Goal: Task Accomplishment & Management: Use online tool/utility

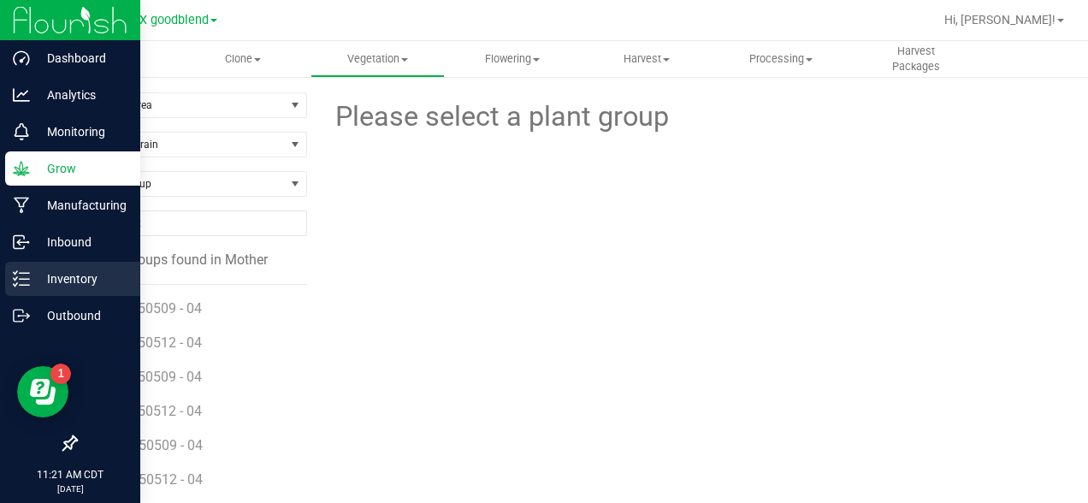
click at [23, 275] on icon at bounding box center [21, 278] width 17 height 17
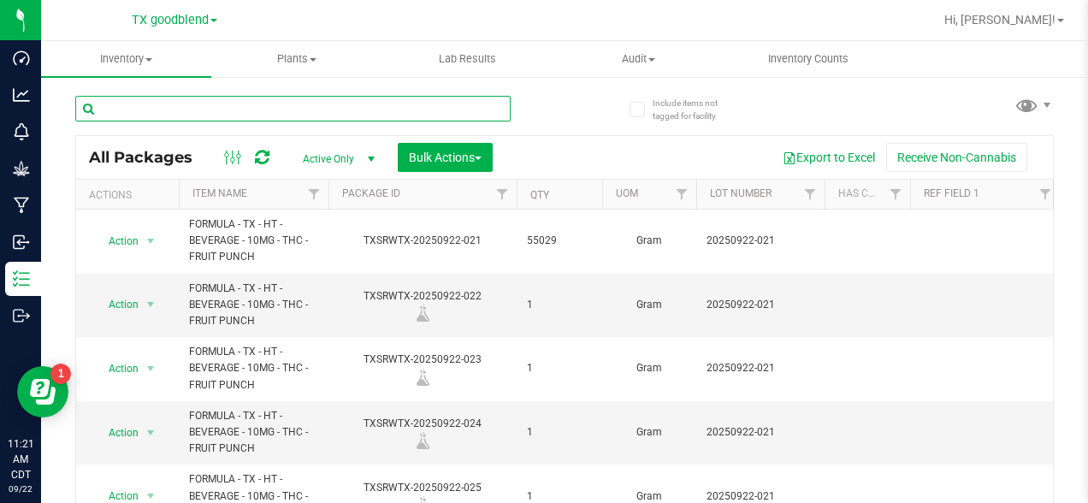
click at [299, 118] on input "text" at bounding box center [292, 109] width 435 height 26
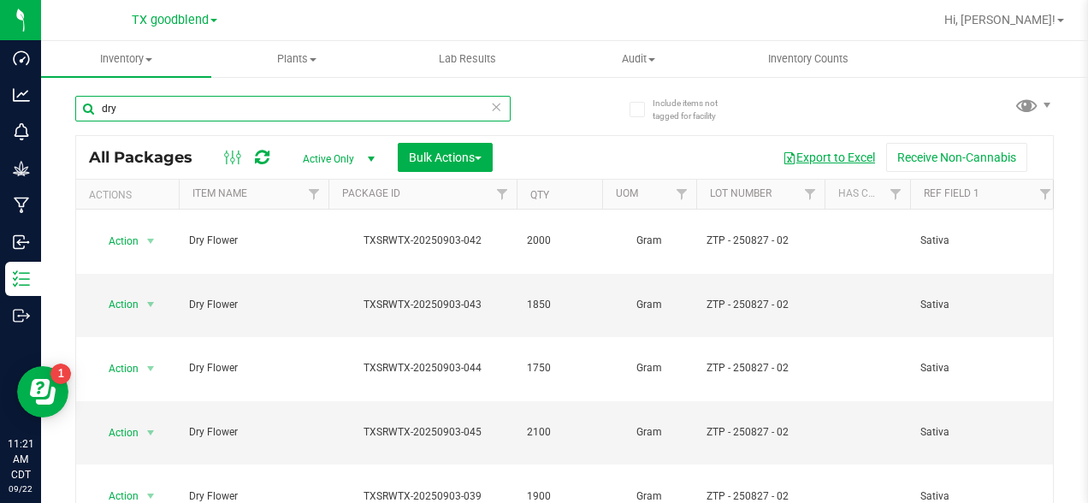
type input "dry"
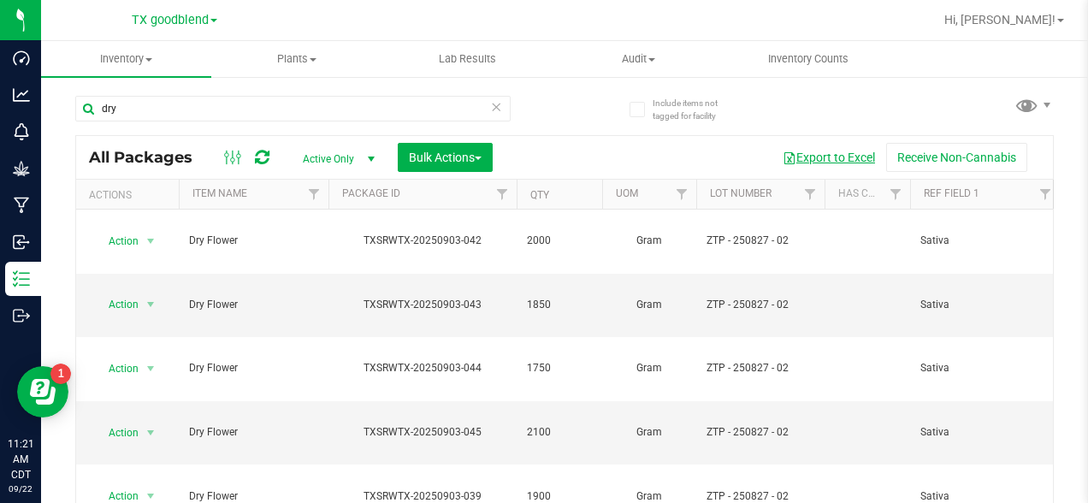
click at [832, 156] on button "Export to Excel" at bounding box center [829, 157] width 115 height 29
click at [840, 155] on button "Export to Excel" at bounding box center [829, 157] width 115 height 29
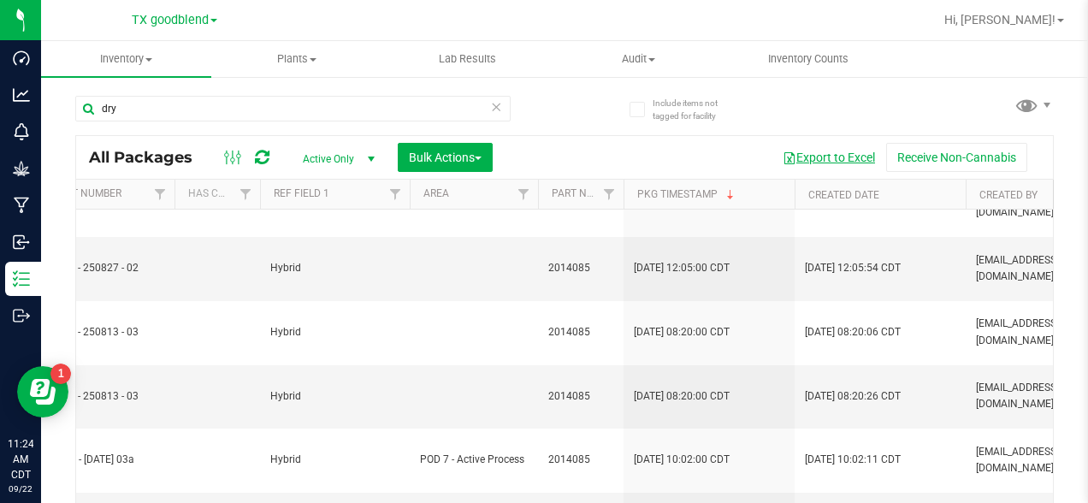
scroll to position [0, 710]
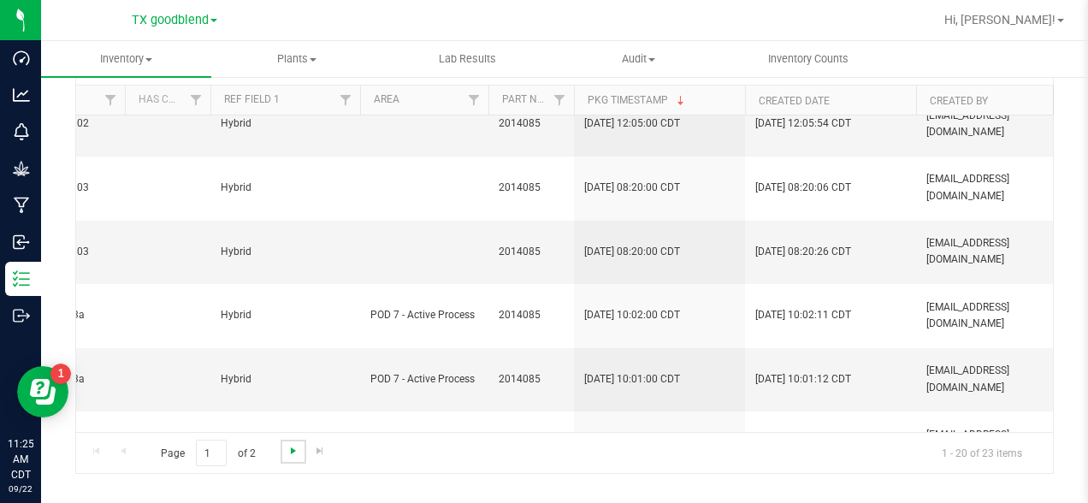
click at [288, 452] on span "Go to the next page" at bounding box center [294, 451] width 14 height 14
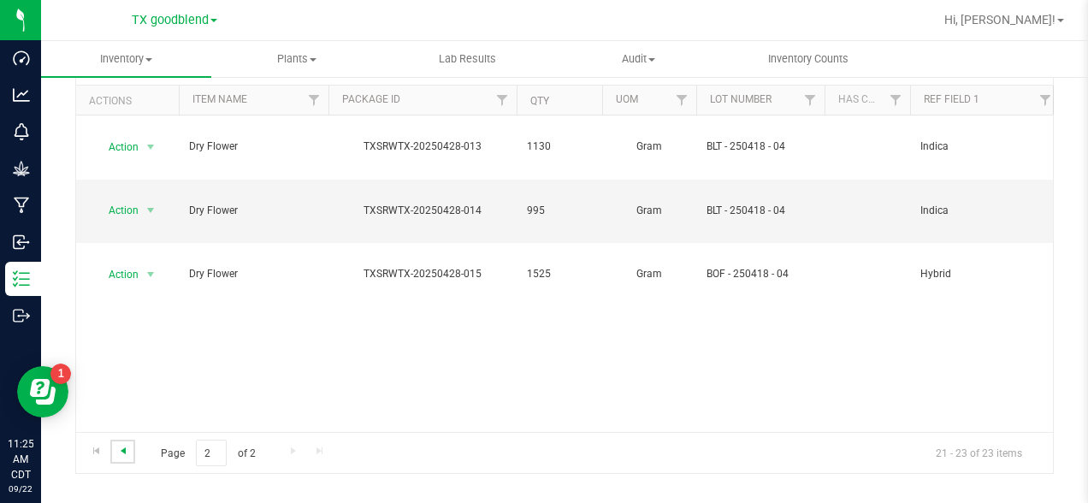
click at [126, 452] on span "Go to the previous page" at bounding box center [123, 451] width 14 height 14
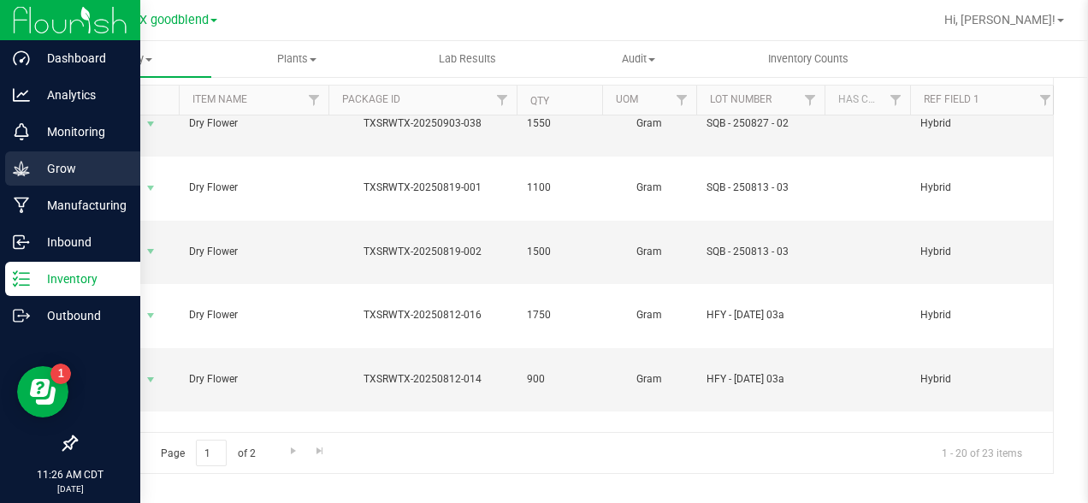
click at [18, 166] on icon at bounding box center [21, 168] width 17 height 17
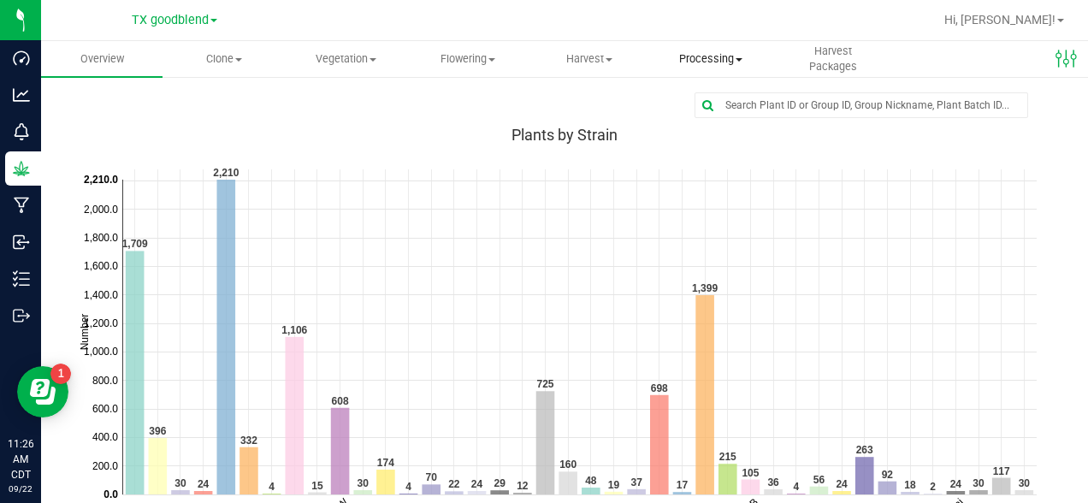
click at [714, 55] on span "Processing" at bounding box center [711, 58] width 120 height 15
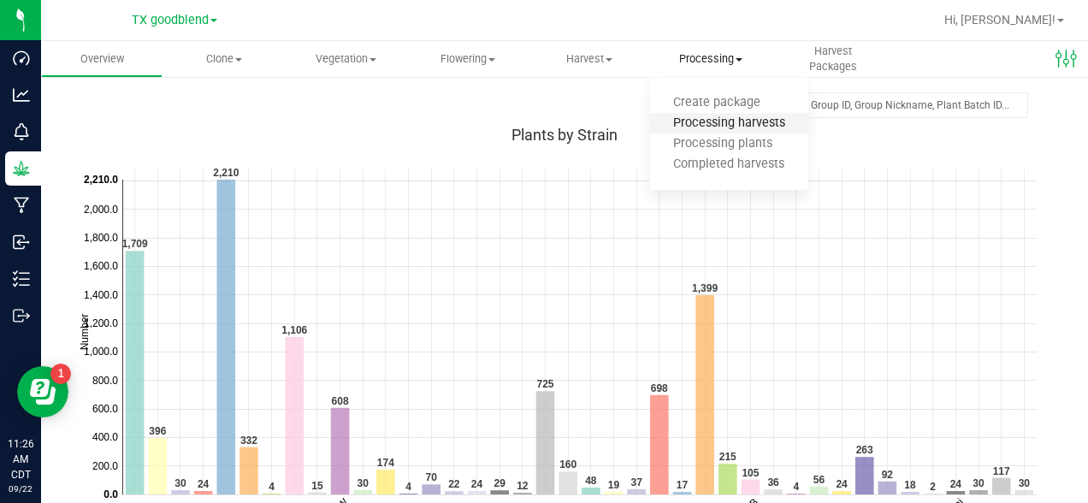
click at [769, 127] on span "Processing harvests" at bounding box center [729, 123] width 158 height 15
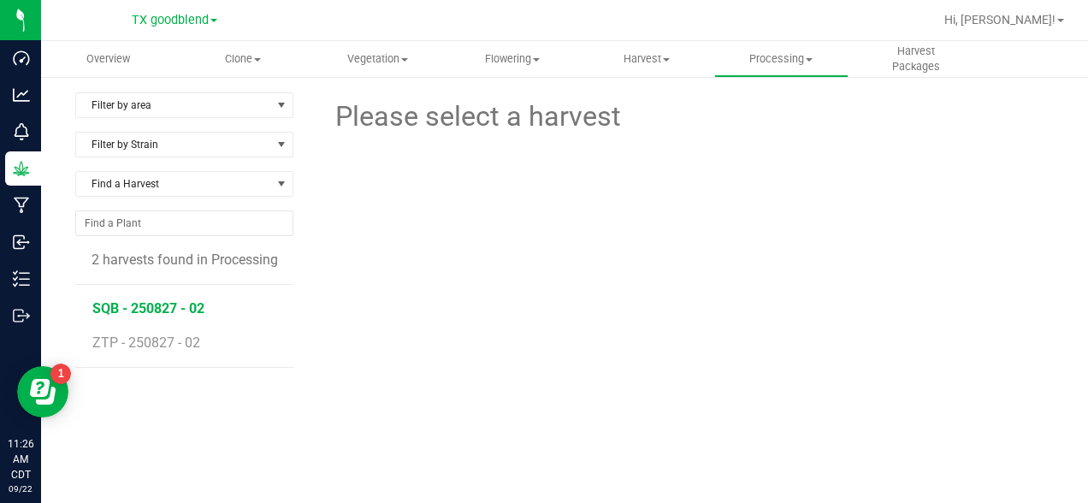
click at [139, 309] on span "SQB - 250827 - 02" at bounding box center [148, 308] width 112 height 16
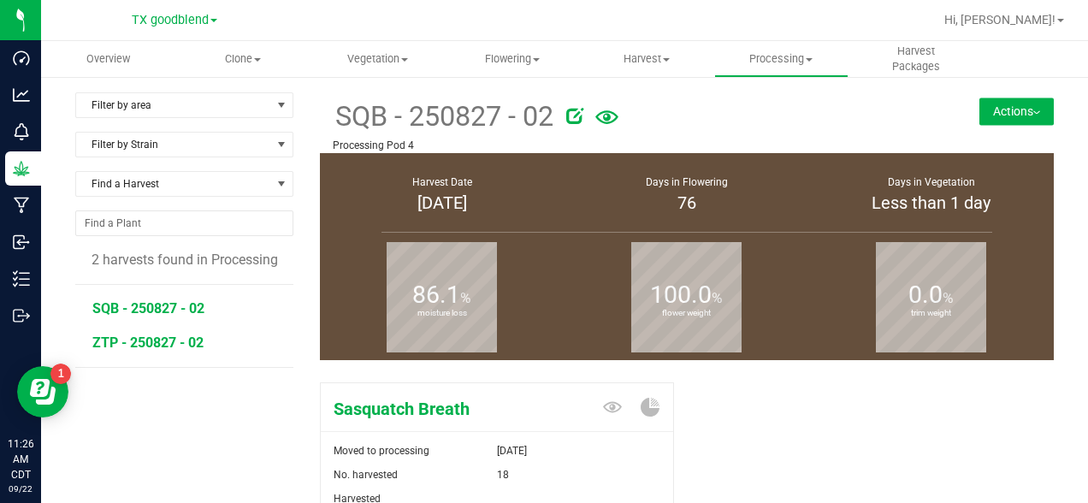
click at [171, 340] on span "ZTP - 250827 - 02" at bounding box center [147, 343] width 111 height 16
click at [1022, 113] on button "Actions" at bounding box center [1017, 111] width 74 height 27
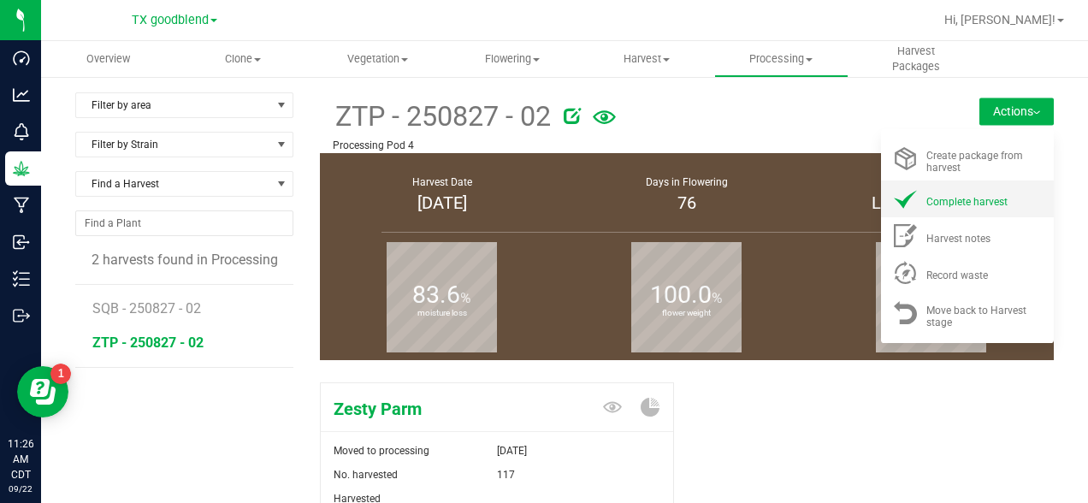
click at [969, 201] on span "Complete harvest" at bounding box center [967, 202] width 81 height 12
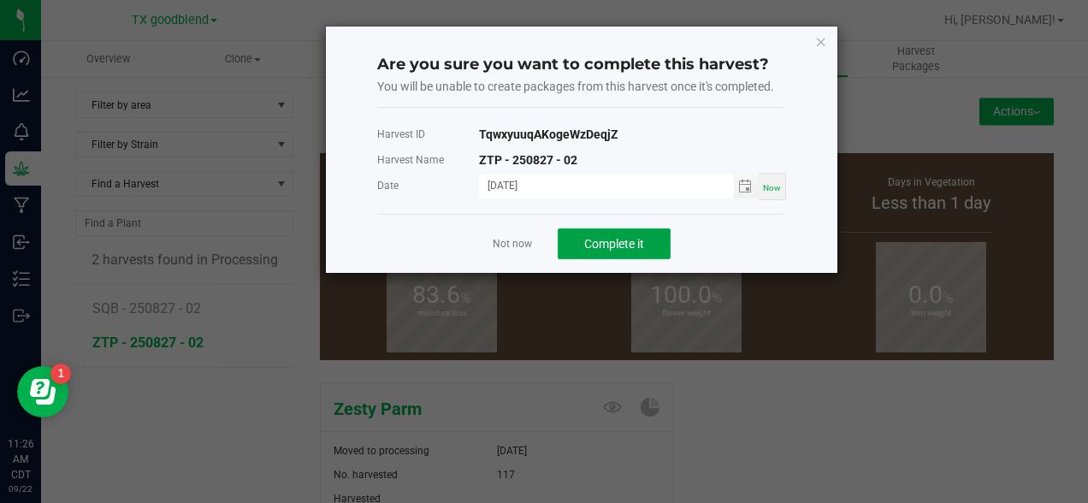
click at [607, 241] on span "Complete it" at bounding box center [614, 244] width 60 height 14
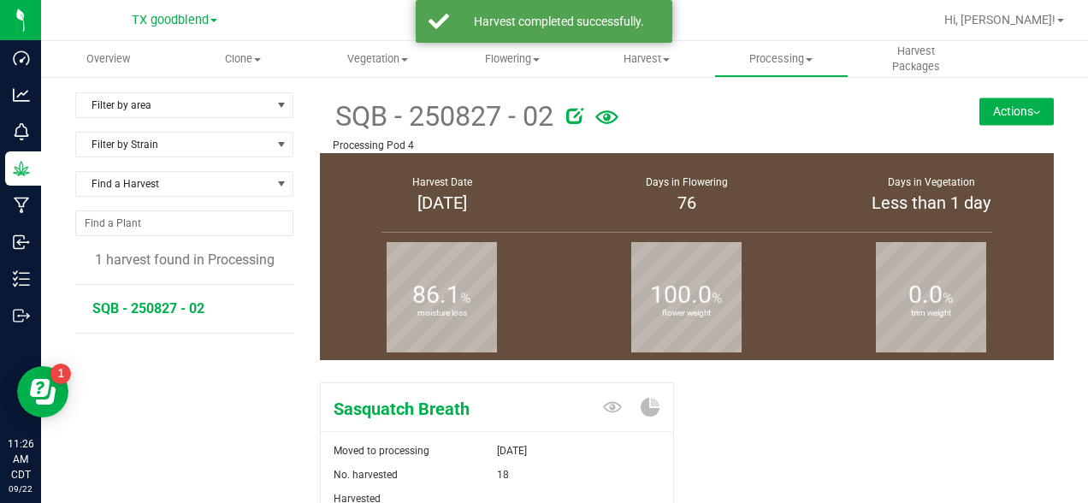
click at [168, 307] on span "SQB - 250827 - 02" at bounding box center [148, 308] width 112 height 16
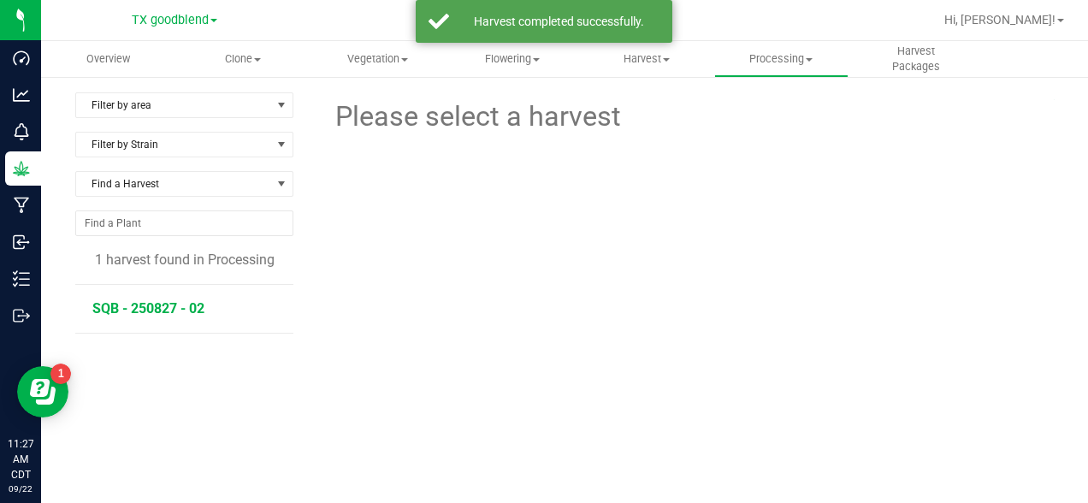
click at [182, 305] on span "SQB - 250827 - 02" at bounding box center [148, 308] width 112 height 16
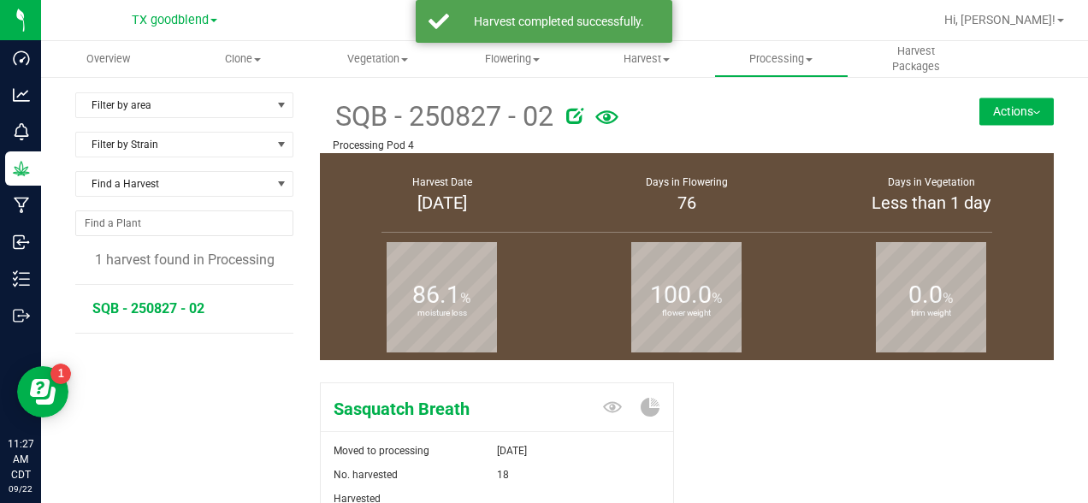
click at [1039, 110] on button "Actions" at bounding box center [1017, 111] width 74 height 27
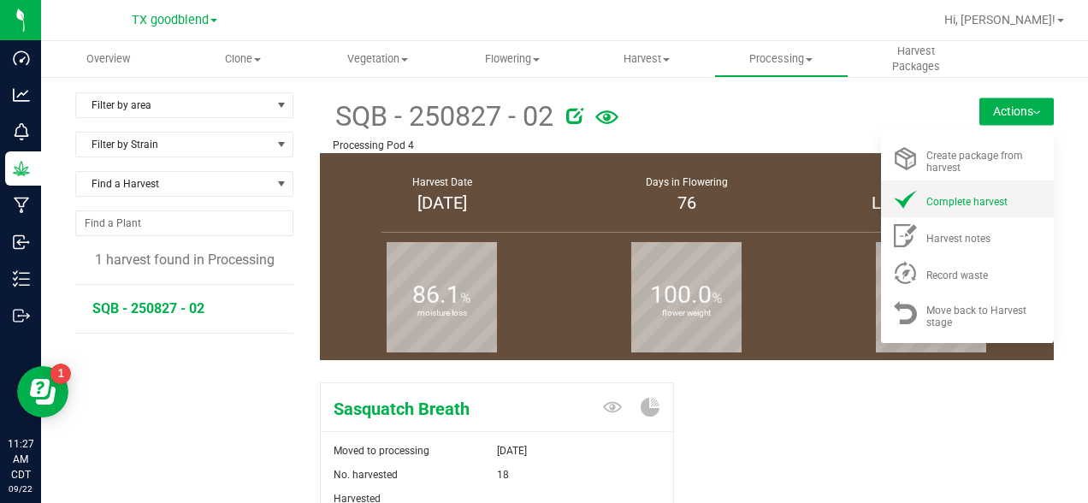
click at [947, 201] on span "Complete harvest" at bounding box center [967, 202] width 81 height 12
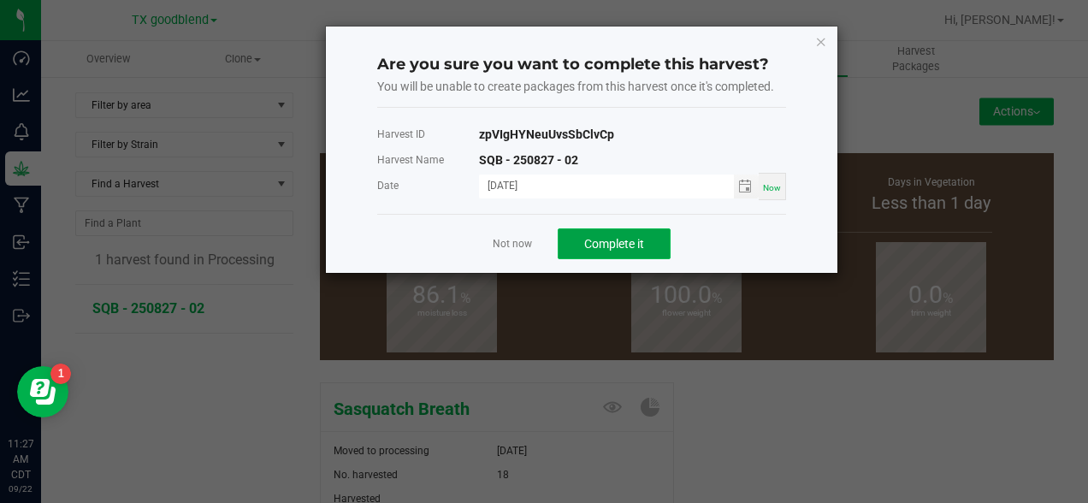
click at [643, 248] on span "Complete it" at bounding box center [614, 244] width 60 height 14
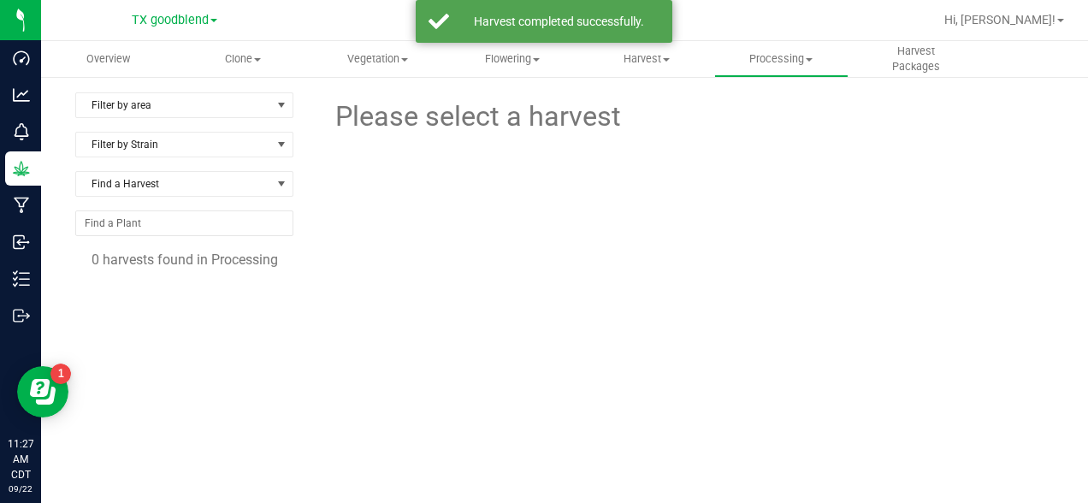
click at [910, 348] on div "Please select a harvest" at bounding box center [687, 348] width 734 height 513
